Goal: Information Seeking & Learning: Learn about a topic

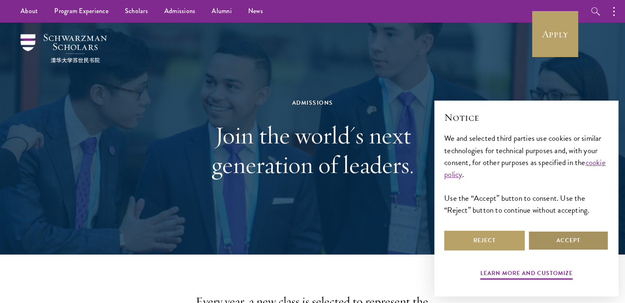
click at [570, 246] on button "Accept" at bounding box center [568, 241] width 81 height 20
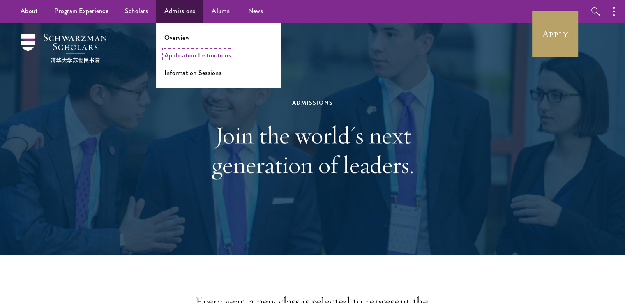
click at [185, 57] on link "Application Instructions" at bounding box center [197, 55] width 67 height 9
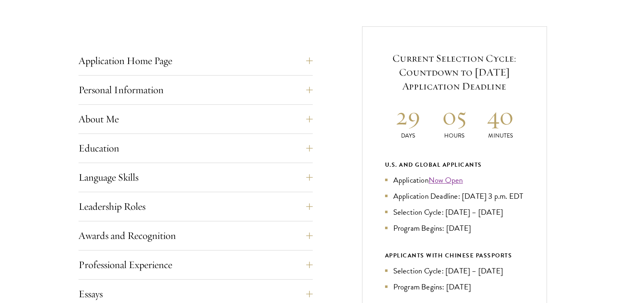
scroll to position [307, 0]
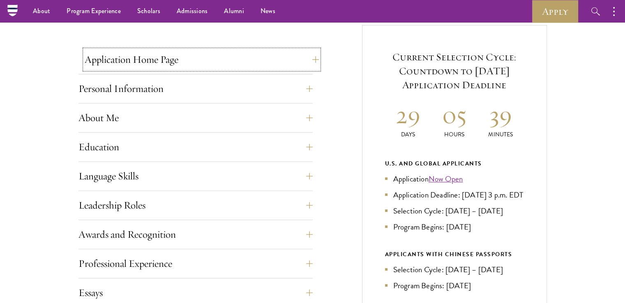
click at [312, 58] on button "Application Home Page" at bounding box center [202, 60] width 234 height 20
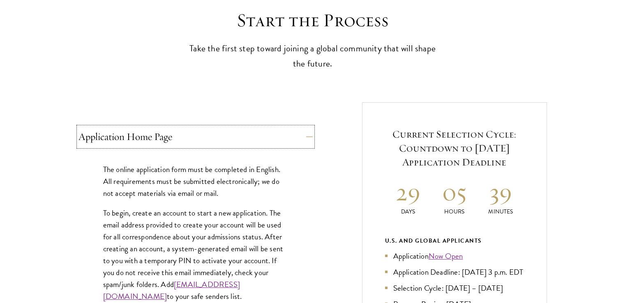
scroll to position [232, 0]
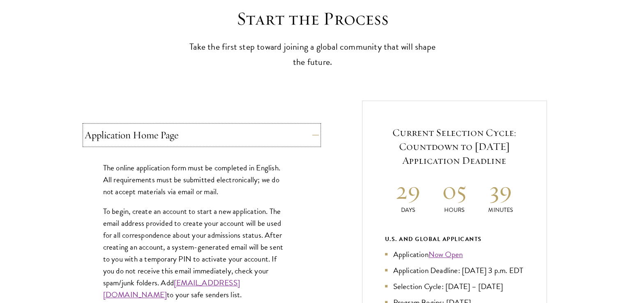
click at [315, 136] on button "Application Home Page" at bounding box center [202, 135] width 234 height 20
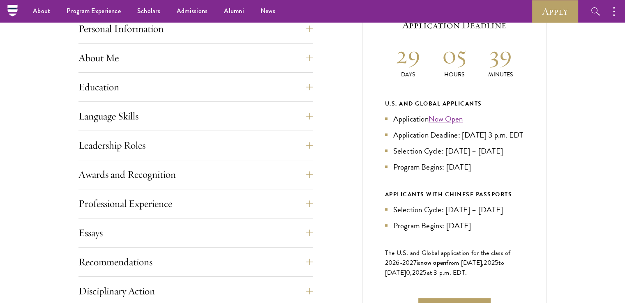
scroll to position [306, 0]
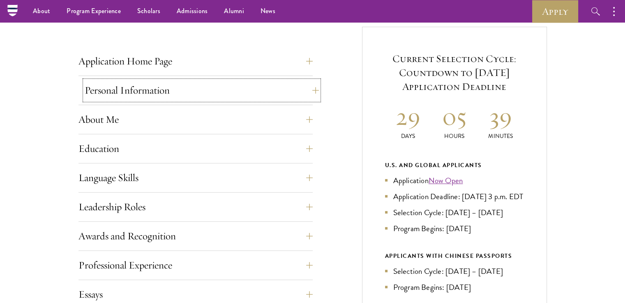
click at [312, 89] on button "Personal Information" at bounding box center [202, 91] width 234 height 20
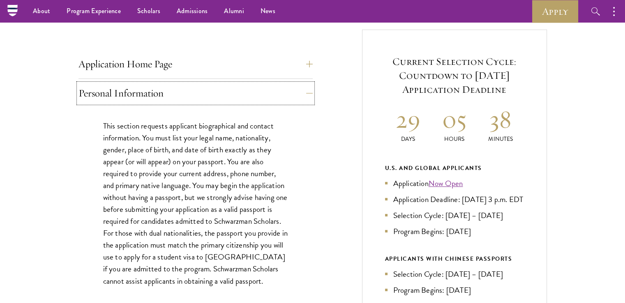
scroll to position [299, 0]
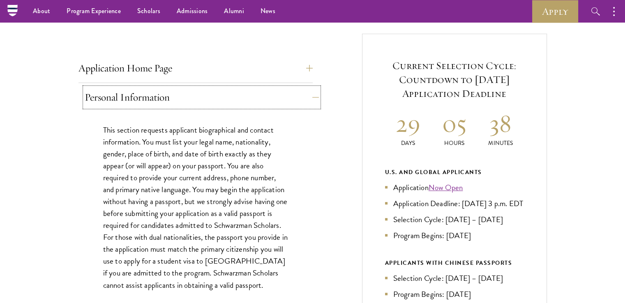
click at [313, 98] on button "Personal Information" at bounding box center [202, 97] width 234 height 20
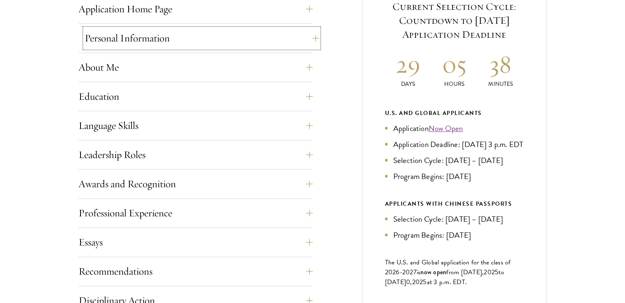
scroll to position [364, 0]
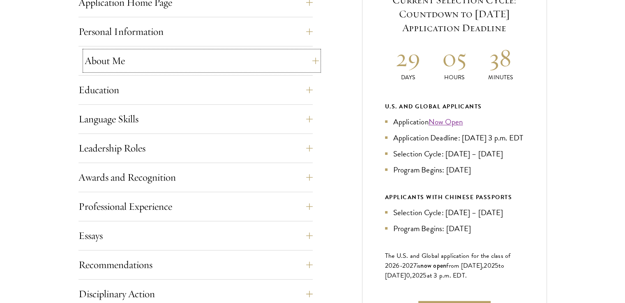
click at [311, 60] on button "About Me" at bounding box center [202, 61] width 234 height 20
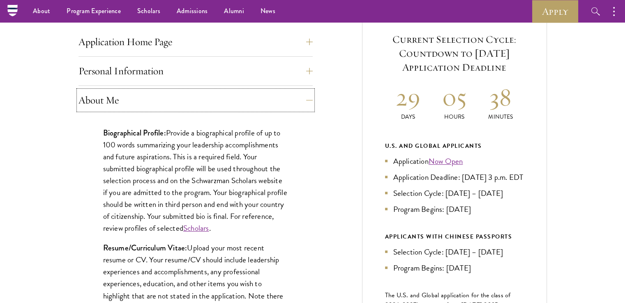
scroll to position [317, 0]
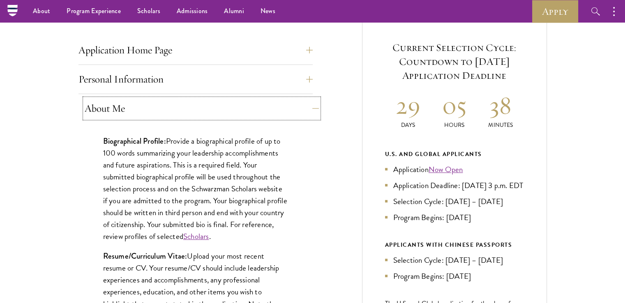
click at [311, 108] on button "About Me" at bounding box center [202, 109] width 234 height 20
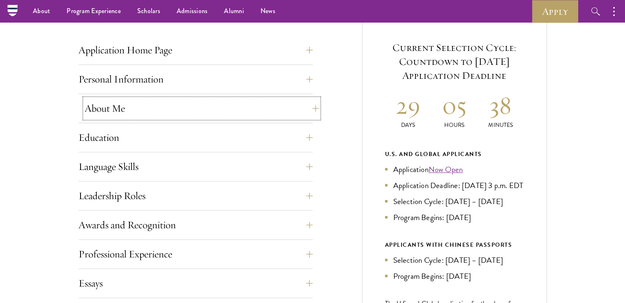
scroll to position [318, 0]
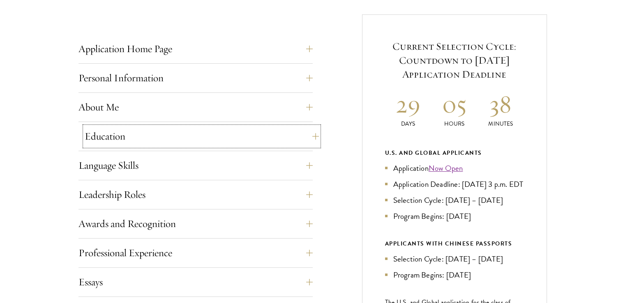
click at [306, 137] on button "Education" at bounding box center [202, 137] width 234 height 20
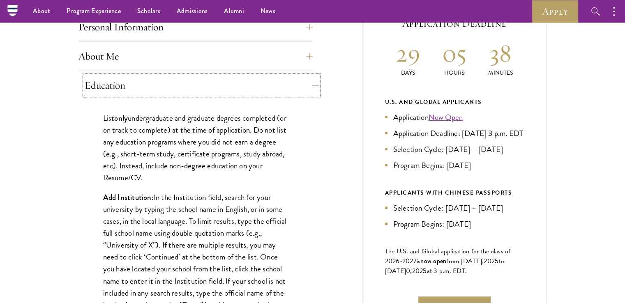
scroll to position [366, 0]
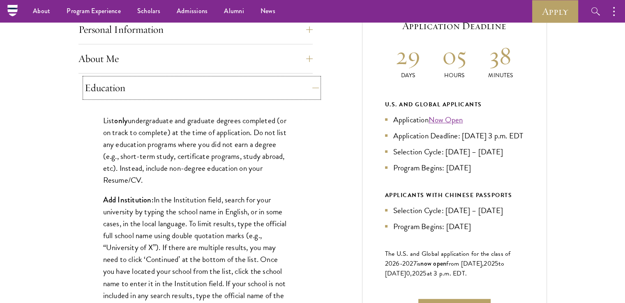
click at [307, 84] on button "Education" at bounding box center [202, 88] width 234 height 20
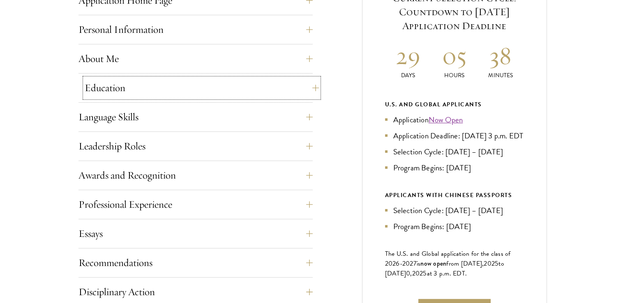
scroll to position [393, 0]
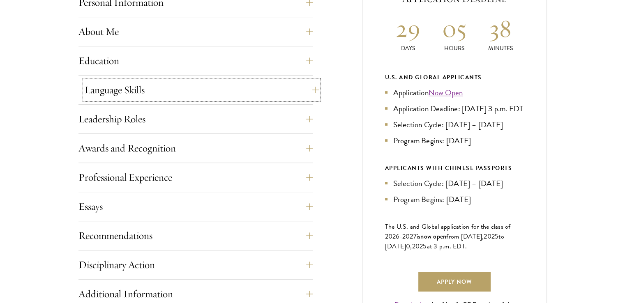
click at [307, 88] on button "Language Skills" at bounding box center [202, 90] width 234 height 20
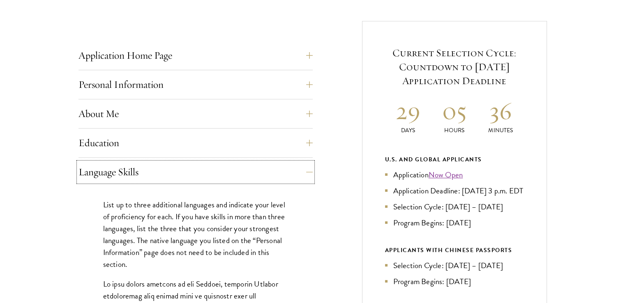
scroll to position [370, 0]
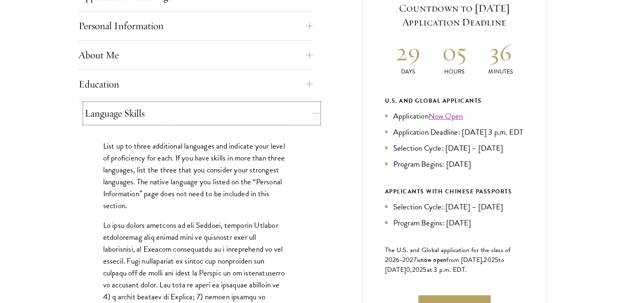
click at [311, 112] on button "Language Skills" at bounding box center [202, 114] width 234 height 20
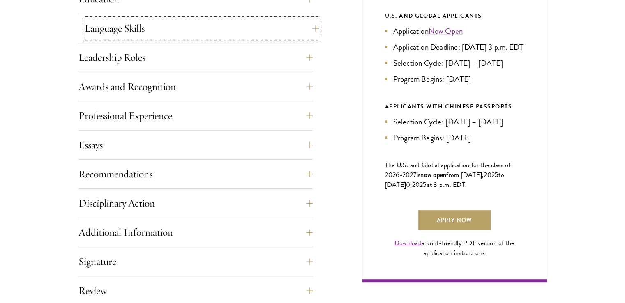
scroll to position [458, 0]
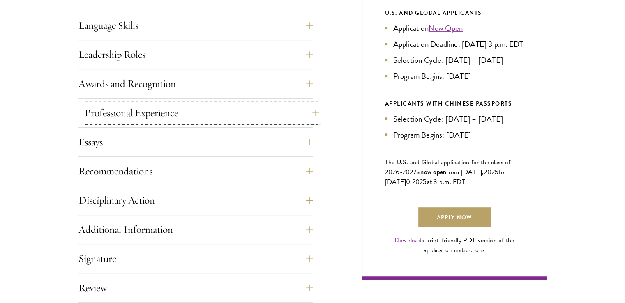
click at [306, 111] on button "Professional Experience" at bounding box center [202, 113] width 234 height 20
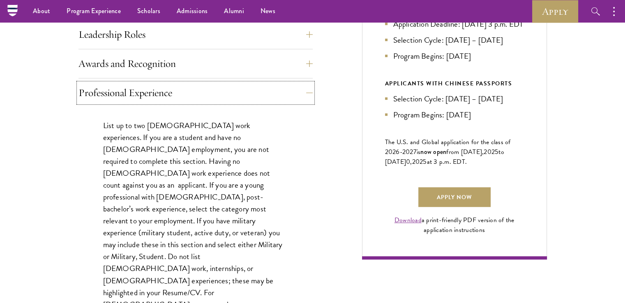
scroll to position [477, 0]
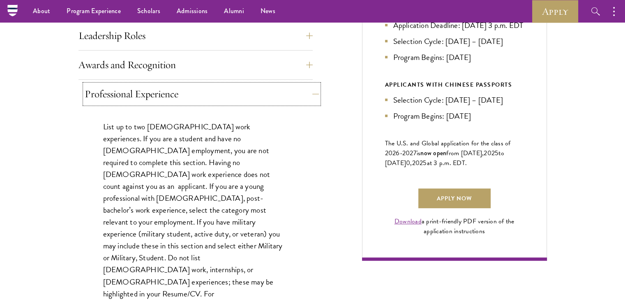
click at [309, 91] on button "Professional Experience" at bounding box center [202, 94] width 234 height 20
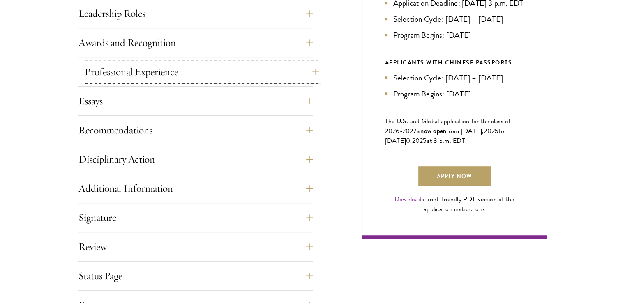
scroll to position [502, 0]
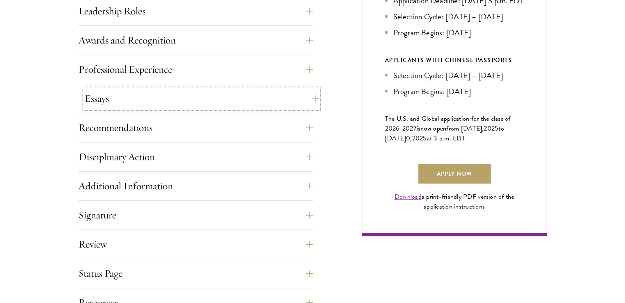
click at [310, 97] on button "Essays" at bounding box center [202, 99] width 234 height 20
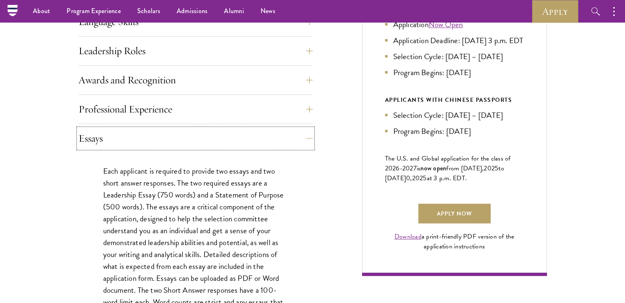
scroll to position [425, 0]
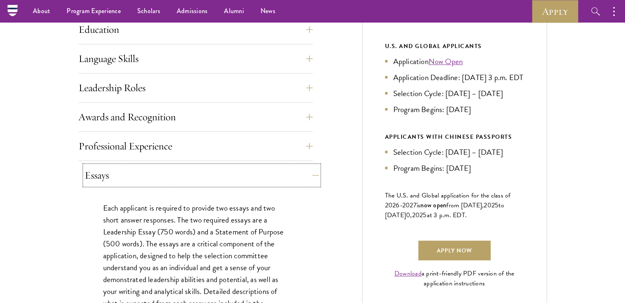
click at [311, 175] on button "Essays" at bounding box center [202, 176] width 234 height 20
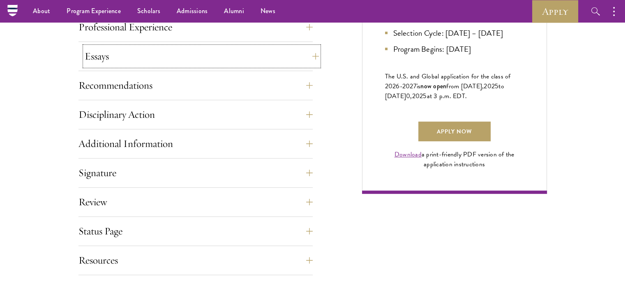
scroll to position [541, 0]
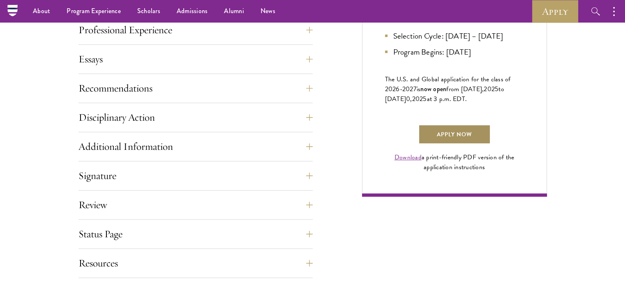
click at [459, 143] on link "Apply Now" at bounding box center [454, 134] width 72 height 20
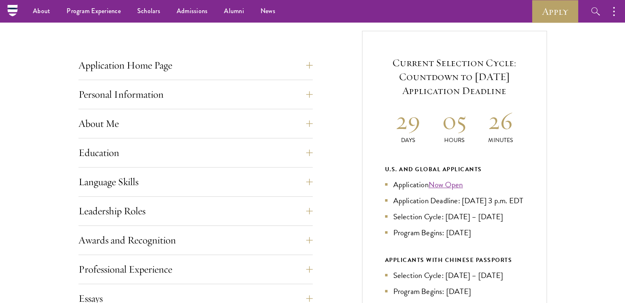
scroll to position [299, 0]
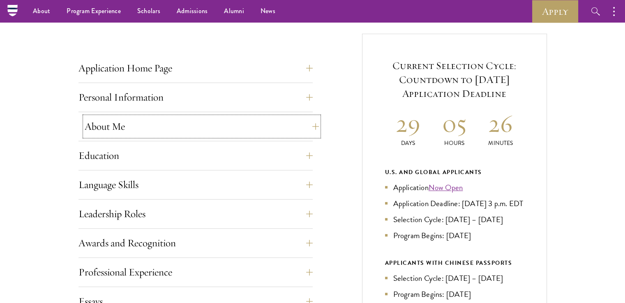
click at [277, 123] on button "About Me" at bounding box center [202, 127] width 234 height 20
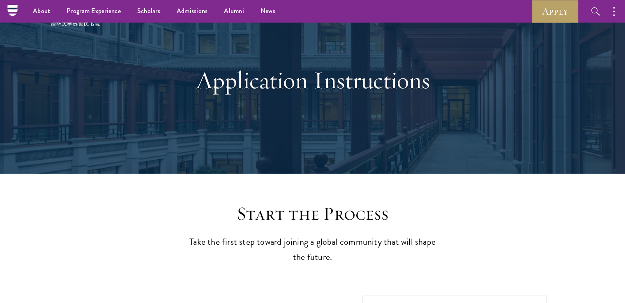
scroll to position [0, 0]
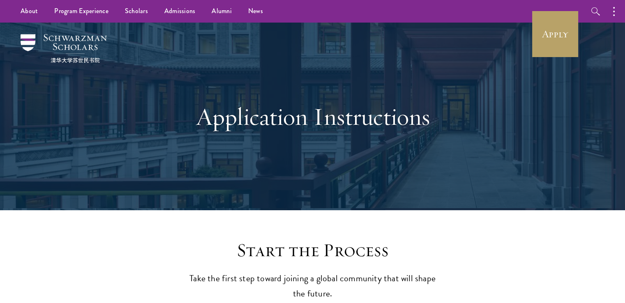
click at [336, 149] on div "Application Instructions" at bounding box center [312, 117] width 283 height 112
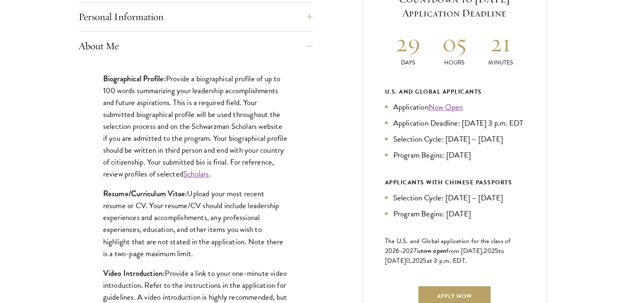
scroll to position [380, 0]
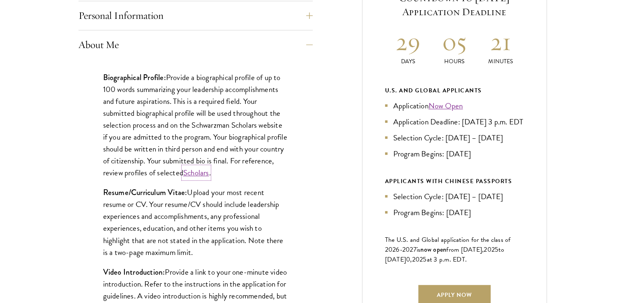
click at [209, 175] on link "Scholars" at bounding box center [196, 173] width 26 height 12
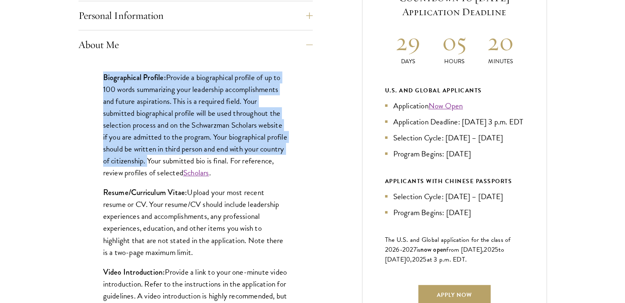
drag, startPoint x: 102, startPoint y: 76, endPoint x: 175, endPoint y: 162, distance: 112.8
click at [175, 162] on div "Biographical Profile: Provide a biographical profile of up to 100 words summari…" at bounding box center [195, 258] width 234 height 398
copy p "Biographical Profile: Provide a biographical profile of up to 100 words summari…"
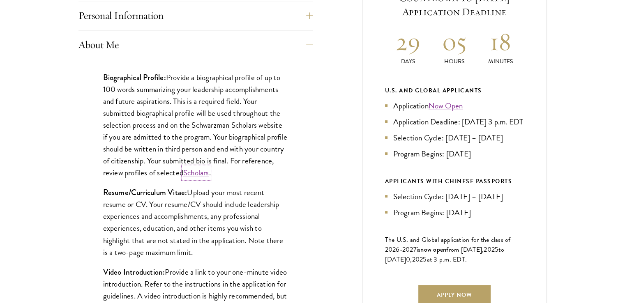
click at [209, 171] on link "Scholars" at bounding box center [196, 173] width 26 height 12
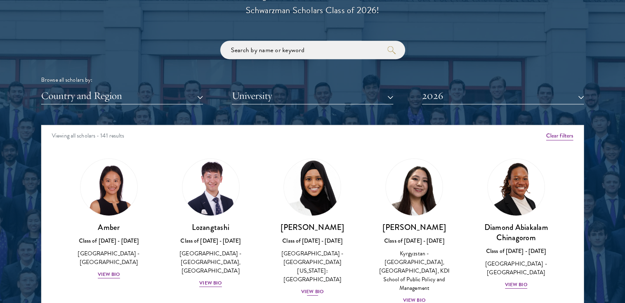
scroll to position [968, 0]
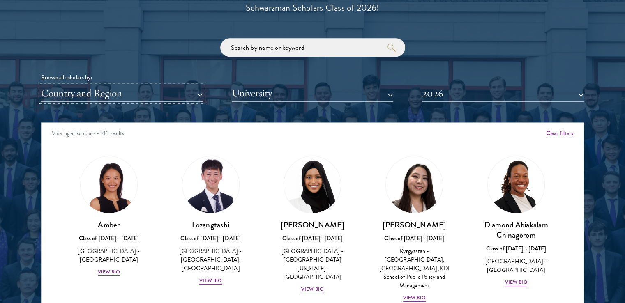
click at [189, 95] on button "Country and Region" at bounding box center [122, 93] width 162 height 17
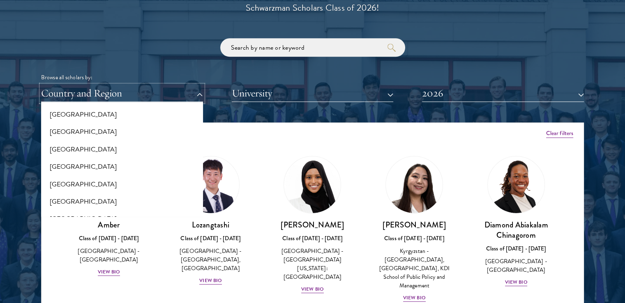
scroll to position [1199, 0]
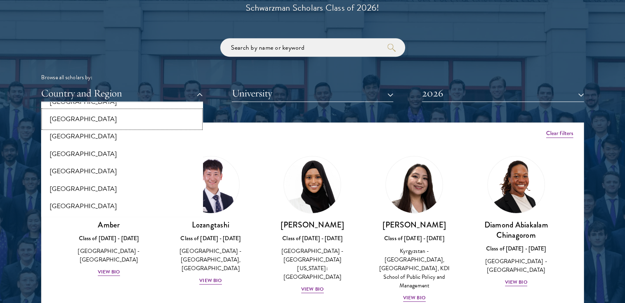
click at [69, 117] on button "[GEOGRAPHIC_DATA]" at bounding box center [122, 118] width 157 height 17
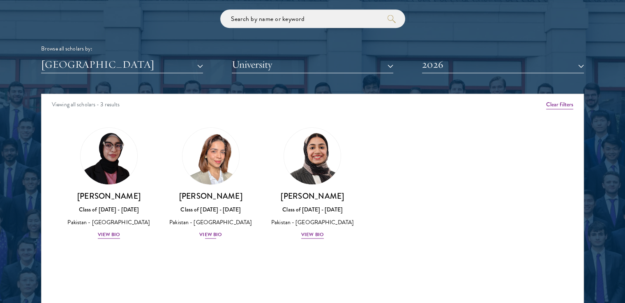
scroll to position [1001, 0]
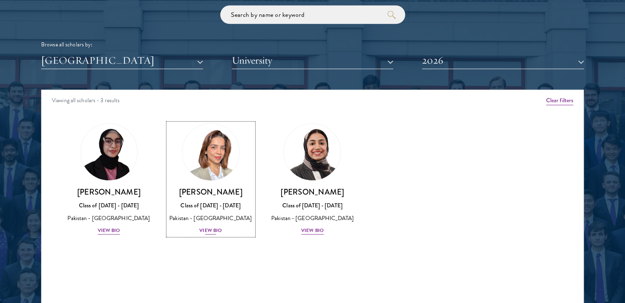
click at [214, 235] on div "View Bio" at bounding box center [210, 231] width 23 height 8
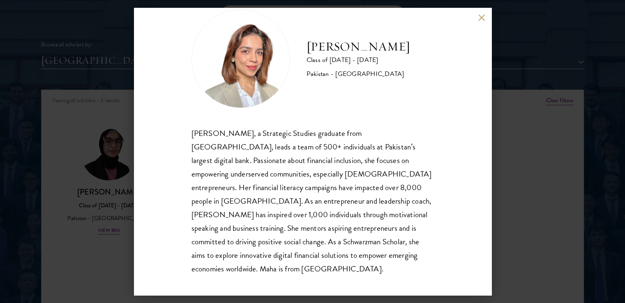
scroll to position [28, 0]
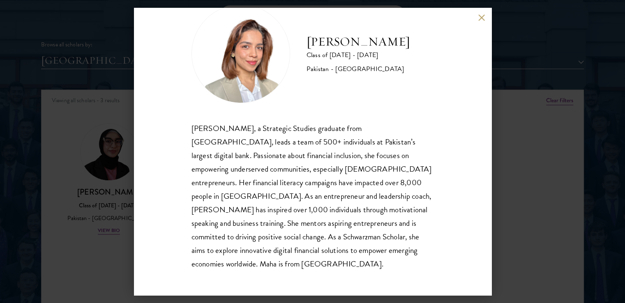
click at [481, 19] on button at bounding box center [481, 17] width 7 height 7
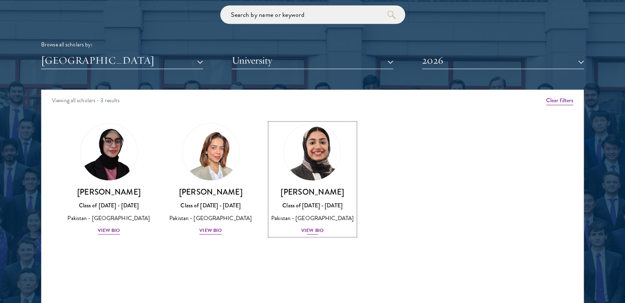
click at [314, 229] on div "View Bio" at bounding box center [312, 231] width 23 height 8
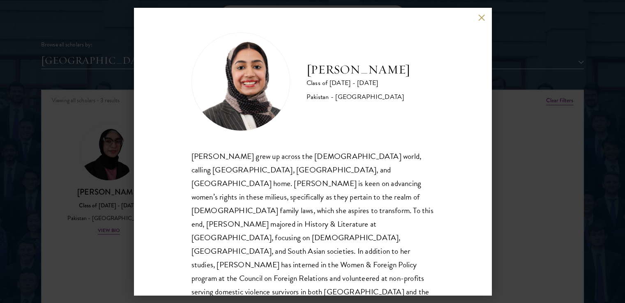
scroll to position [1, 0]
click at [480, 17] on button at bounding box center [481, 17] width 7 height 7
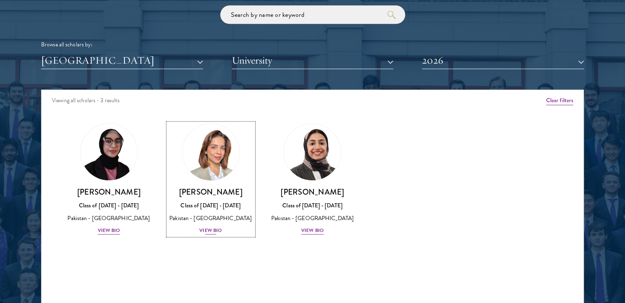
click at [212, 235] on div "View Bio" at bounding box center [210, 231] width 23 height 8
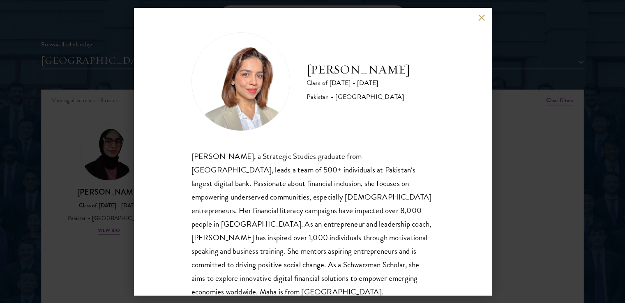
scroll to position [28, 0]
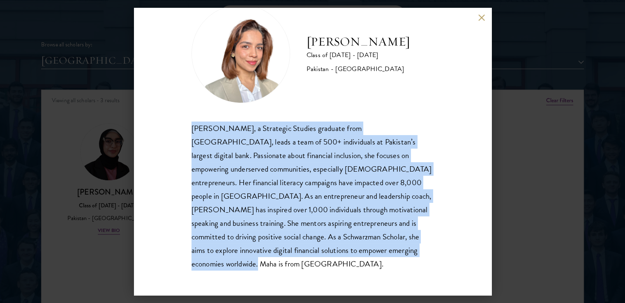
drag, startPoint x: 189, startPoint y: 129, endPoint x: 241, endPoint y: 270, distance: 150.8
click at [241, 270] on div "Maha Latif Class of 2025 - 2026 Pakistan - National Defence University Maha Lat…" at bounding box center [312, 152] width 357 height 288
copy div "Maha Latif, a Strategic Studies graduate from National Defence University, lead…"
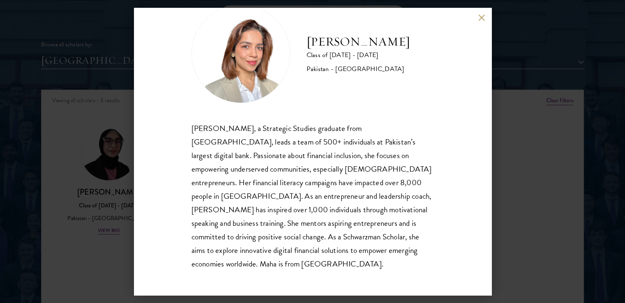
click at [127, 113] on div "Maha Latif Class of 2025 - 2026 Pakistan - National Defence University Maha Lat…" at bounding box center [312, 151] width 625 height 303
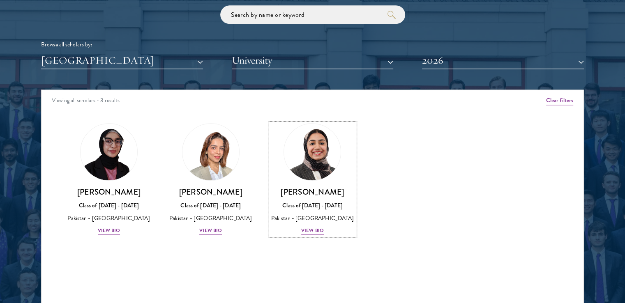
click at [127, 113] on div "Amber Class of 2025 - 2026 China - Peking University View Bio Cirenquji Class o…" at bounding box center [312, 186] width 542 height 147
click at [115, 228] on div "View Bio" at bounding box center [109, 231] width 23 height 8
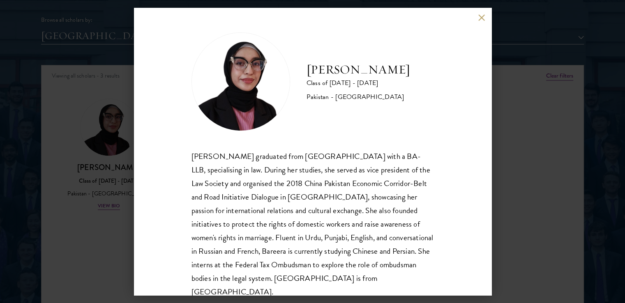
scroll to position [14, 0]
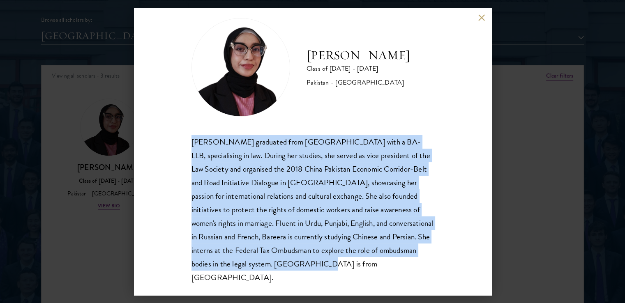
drag, startPoint x: 192, startPoint y: 142, endPoint x: 406, endPoint y: 270, distance: 249.6
click at [406, 270] on div "Bareera Javed graduated from Bahria University with a BA-LLB, specialising in l…" at bounding box center [312, 210] width 242 height 150
copy div "Bareera Javed graduated from Bahria University with a BA-LLB, specialising in l…"
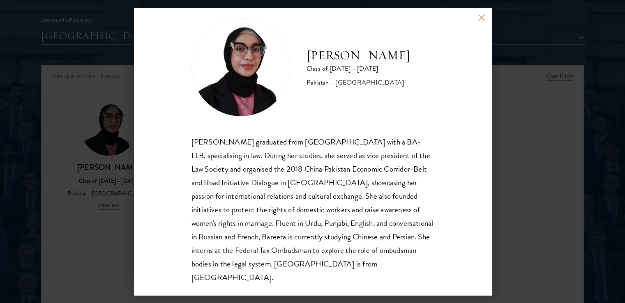
click at [91, 133] on div "Bree Javed Class of 2025 - 2026 Pakistan - Bahria University Bareera Javed grad…" at bounding box center [312, 151] width 625 height 303
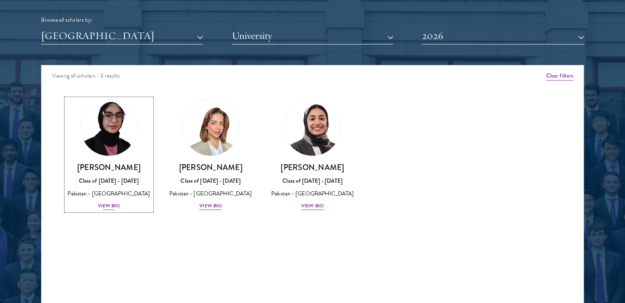
click at [110, 206] on div "View Bio" at bounding box center [109, 206] width 23 height 8
